Goal: Task Accomplishment & Management: Manage account settings

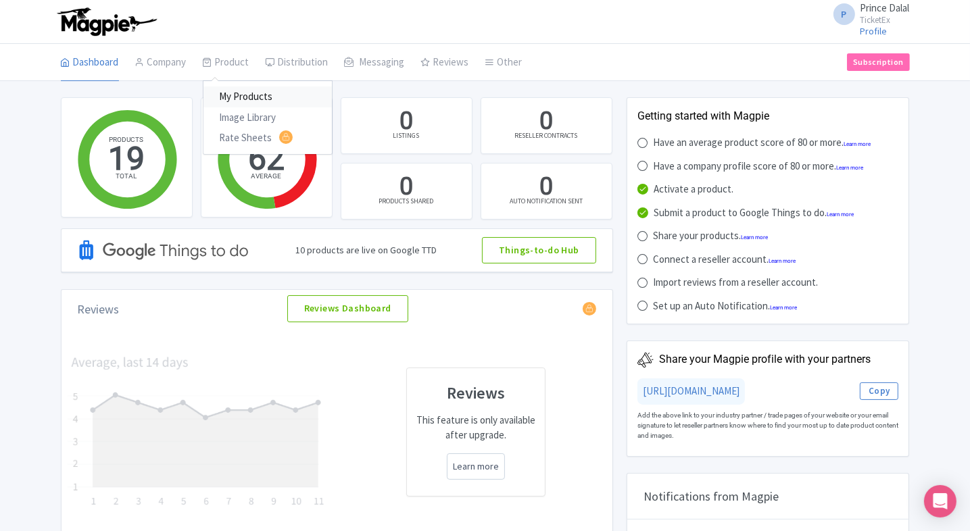
click at [241, 89] on link "My Products" at bounding box center [267, 96] width 128 height 21
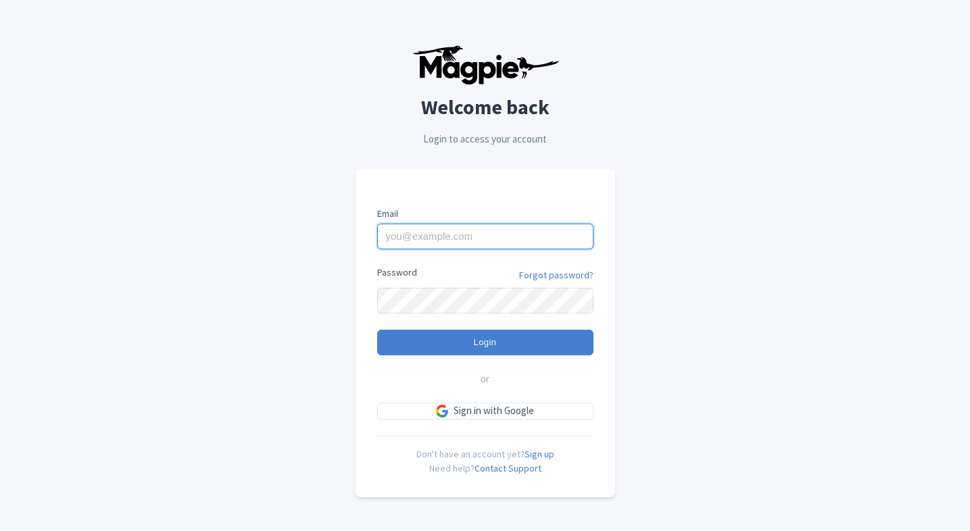
type input "[EMAIL_ADDRESS][PERSON_NAME][DOMAIN_NAME]"
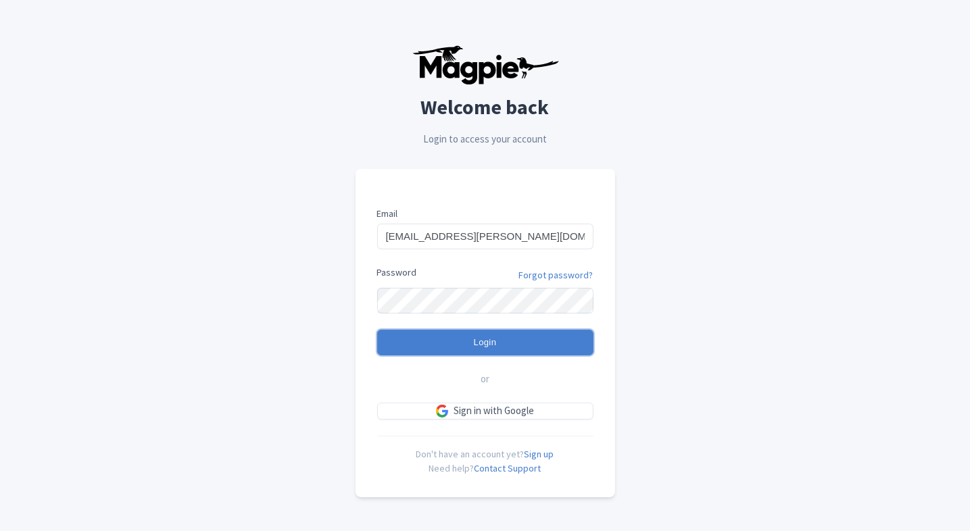
click at [428, 346] on input "Login" at bounding box center [485, 343] width 216 height 26
type input "Logging in..."
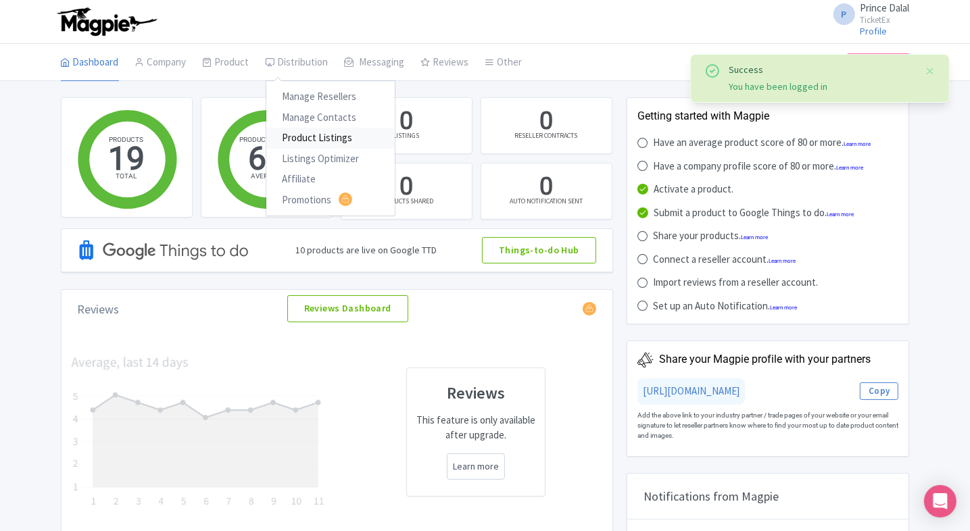
click at [293, 139] on link "Product Listings" at bounding box center [330, 138] width 128 height 21
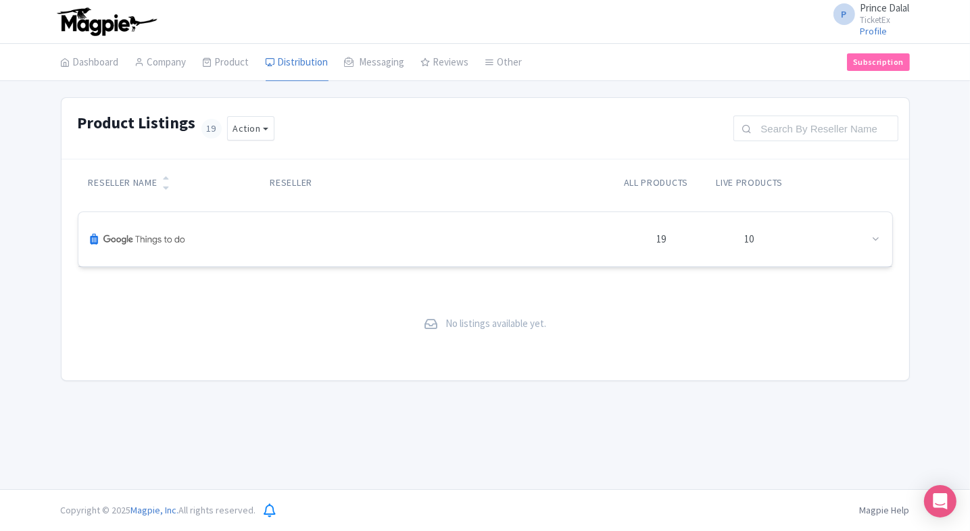
click at [847, 251] on div "19 10" at bounding box center [485, 239] width 814 height 55
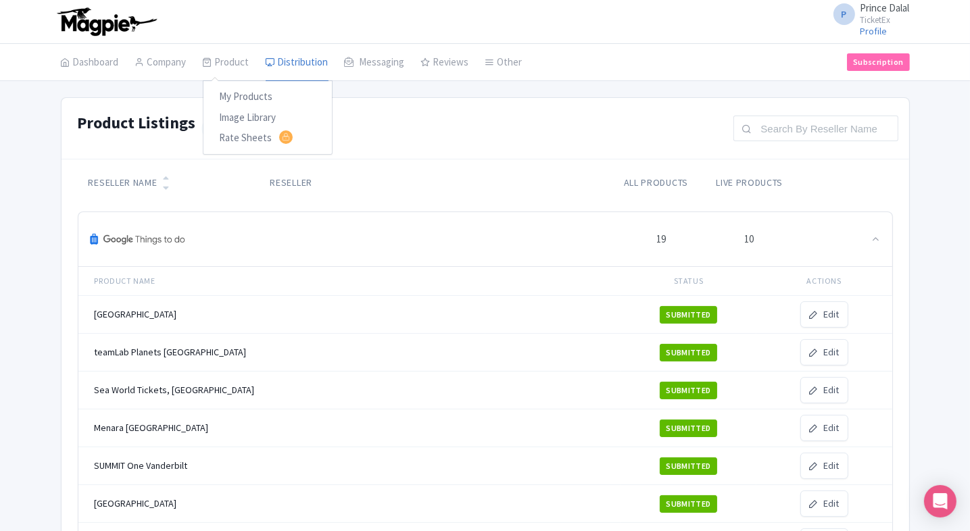
click at [225, 85] on div "My Products Image Library Rate Sheets" at bounding box center [268, 117] width 130 height 74
click at [224, 90] on link "My Products" at bounding box center [267, 96] width 128 height 21
